Goal: Information Seeking & Learning: Learn about a topic

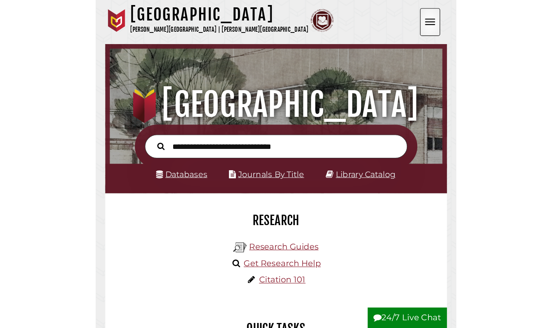
scroll to position [147, 441]
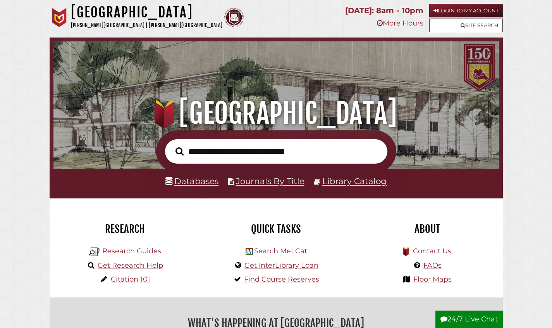
click at [306, 10] on link "Login to My Account" at bounding box center [466, 11] width 74 height 14
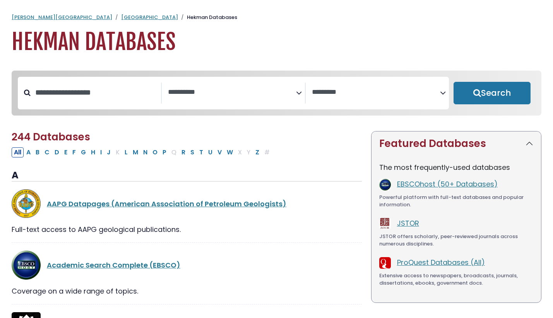
select select "Database Subject Filter"
select select "Database Vendors Filter"
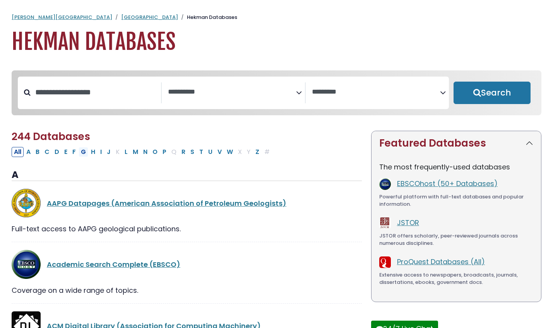
click at [82, 156] on button "G" at bounding box center [84, 152] width 10 height 10
select select "Database Subject Filter"
select select "Database Vendors Filter"
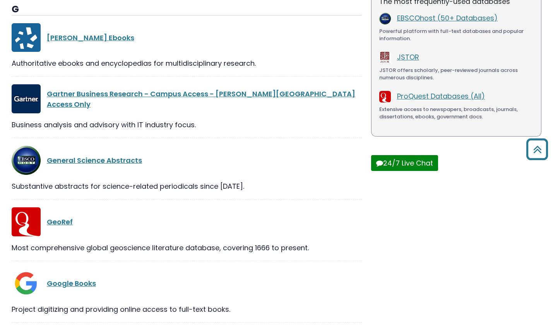
scroll to position [471, 0]
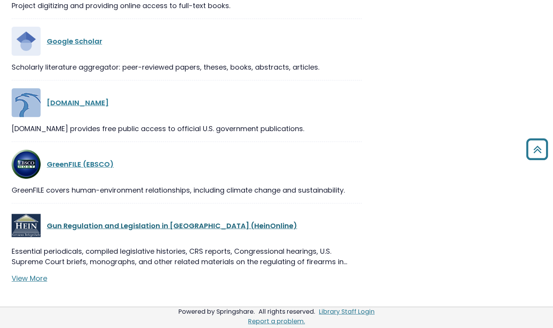
click at [108, 223] on link "Gun Regulation and Legislation in America (HeinOnline)" at bounding box center [172, 226] width 251 height 10
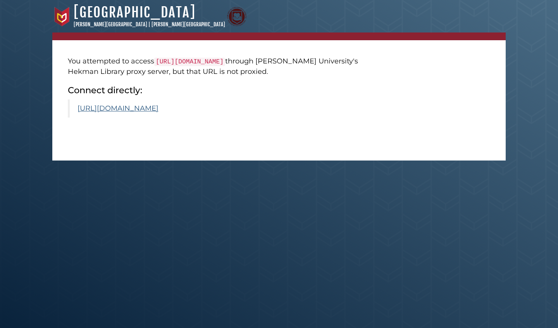
click at [158, 112] on link "https://heinonline.org/HOL/Index?collection=gun" at bounding box center [117, 108] width 81 height 9
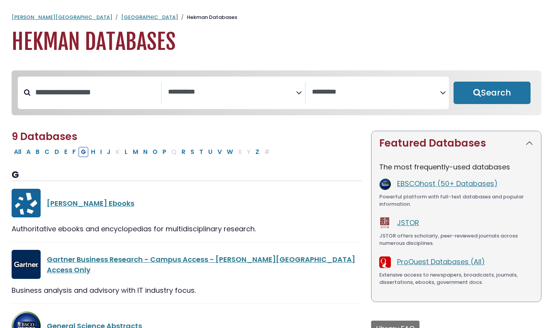
select select "Database Subject Filter"
select select "Database Vendors Filter"
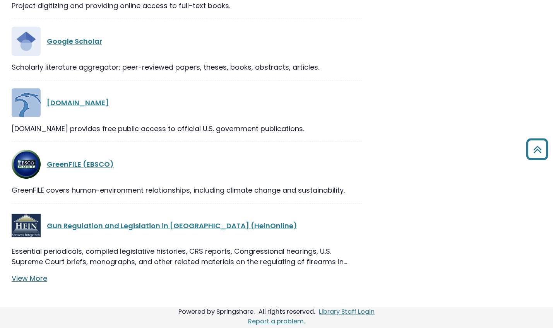
click at [22, 275] on link "View More" at bounding box center [30, 279] width 36 height 10
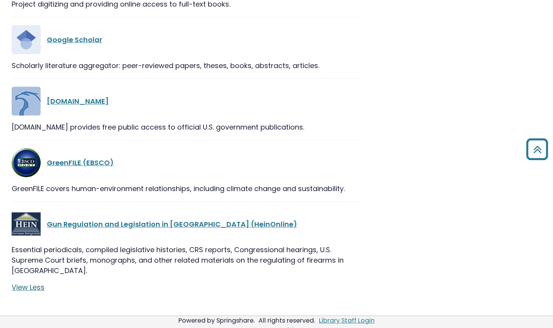
click at [19, 292] on link "View Less" at bounding box center [28, 288] width 33 height 10
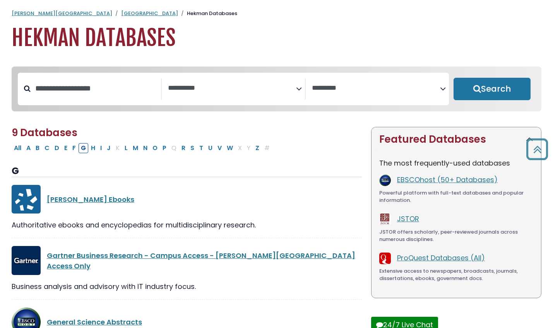
scroll to position [0, 0]
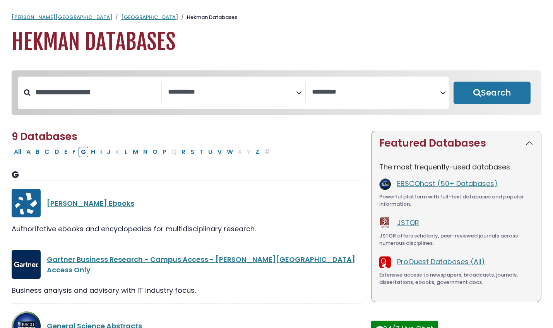
click at [74, 103] on div "Search filters" at bounding box center [96, 92] width 130 height 20
click at [40, 140] on span "9 Databases" at bounding box center [45, 137] width 66 height 14
click at [16, 153] on button "All" at bounding box center [18, 152] width 12 height 10
select select "Database Subject Filter"
select select "Database Vendors Filter"
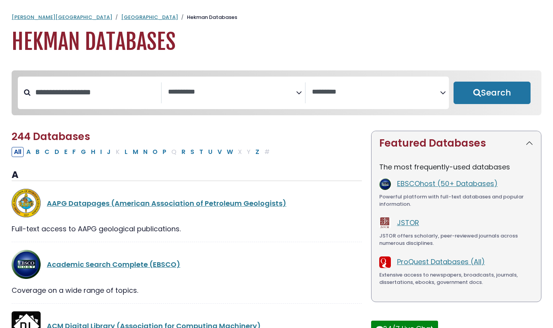
click at [32, 22] on div "Calvin University Hekman Library Hekman Databases Hekman Databases" at bounding box center [276, 34] width 553 height 41
click at [32, 18] on link "[PERSON_NAME][GEOGRAPHIC_DATA]" at bounding box center [62, 17] width 101 height 7
click at [121, 19] on link "[GEOGRAPHIC_DATA]" at bounding box center [149, 17] width 57 height 7
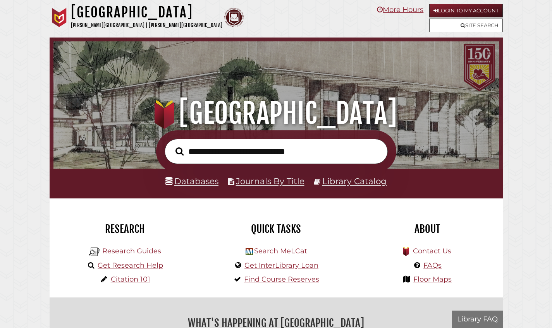
scroll to position [147, 441]
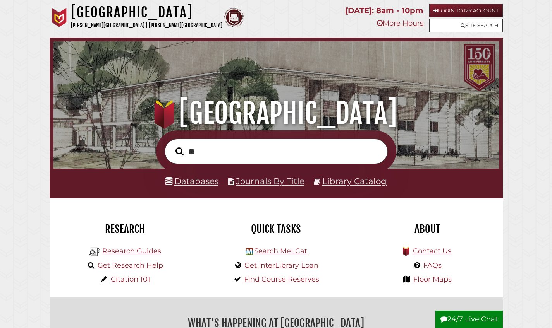
type input "*"
type input "**********"
click at [179, 151] on button "Search" at bounding box center [180, 151] width 16 height 13
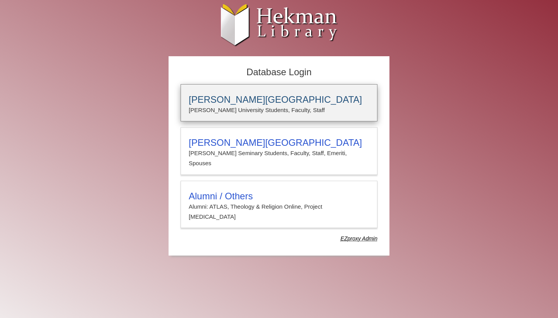
click at [280, 104] on h3 "[PERSON_NAME][GEOGRAPHIC_DATA]" at bounding box center [279, 99] width 180 height 11
click at [247, 105] on p "[PERSON_NAME] University Students, Faculty, Staff" at bounding box center [279, 110] width 180 height 10
